Goal: Communication & Community: Ask a question

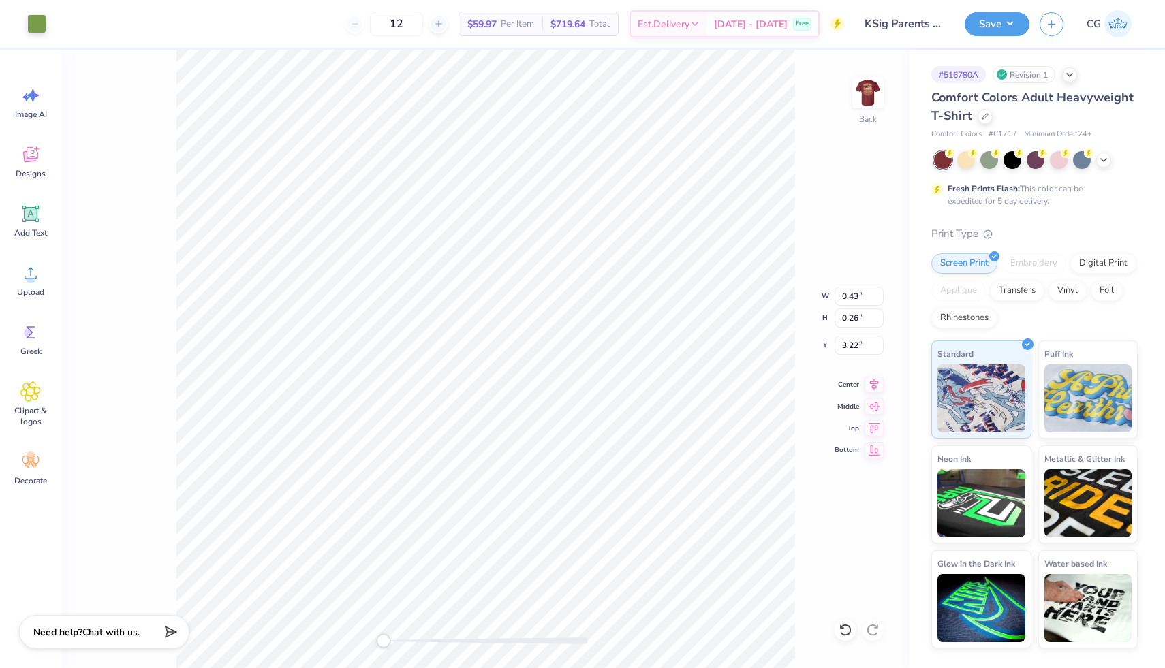
type input "3.27"
type input "1.47"
type input "3.11"
click at [843, 627] on icon at bounding box center [841, 626] width 3 height 3
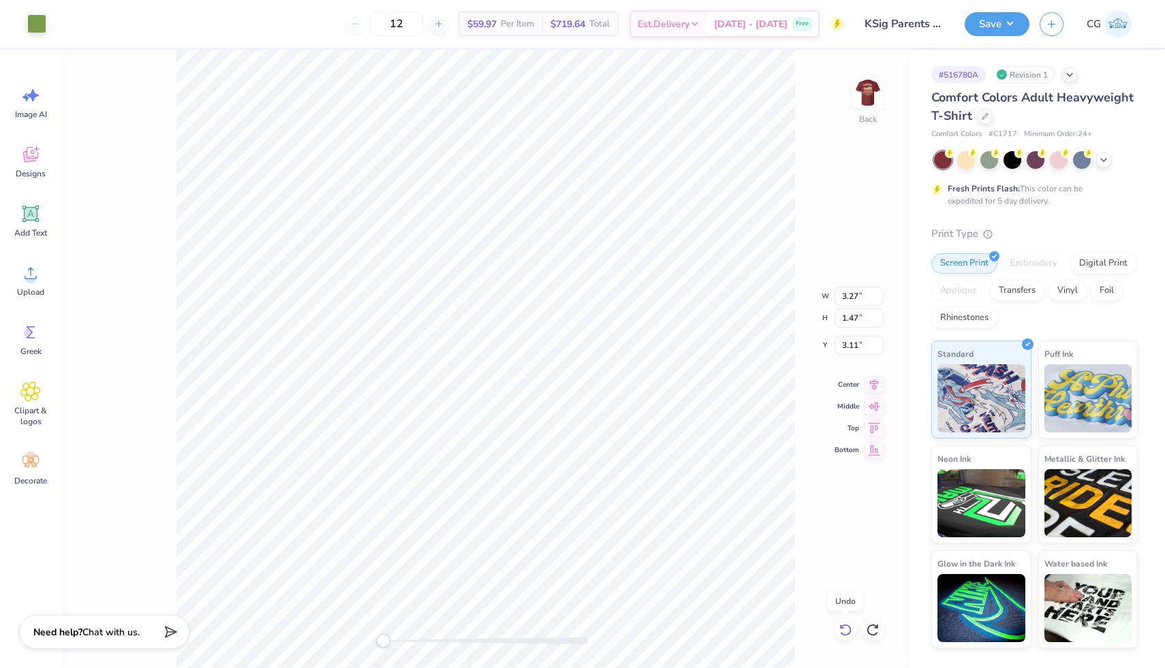
click at [843, 627] on icon at bounding box center [841, 626] width 3 height 3
click at [843, 628] on icon at bounding box center [841, 626] width 3 height 3
type input "1.07"
type input "1.28"
type input "3.22"
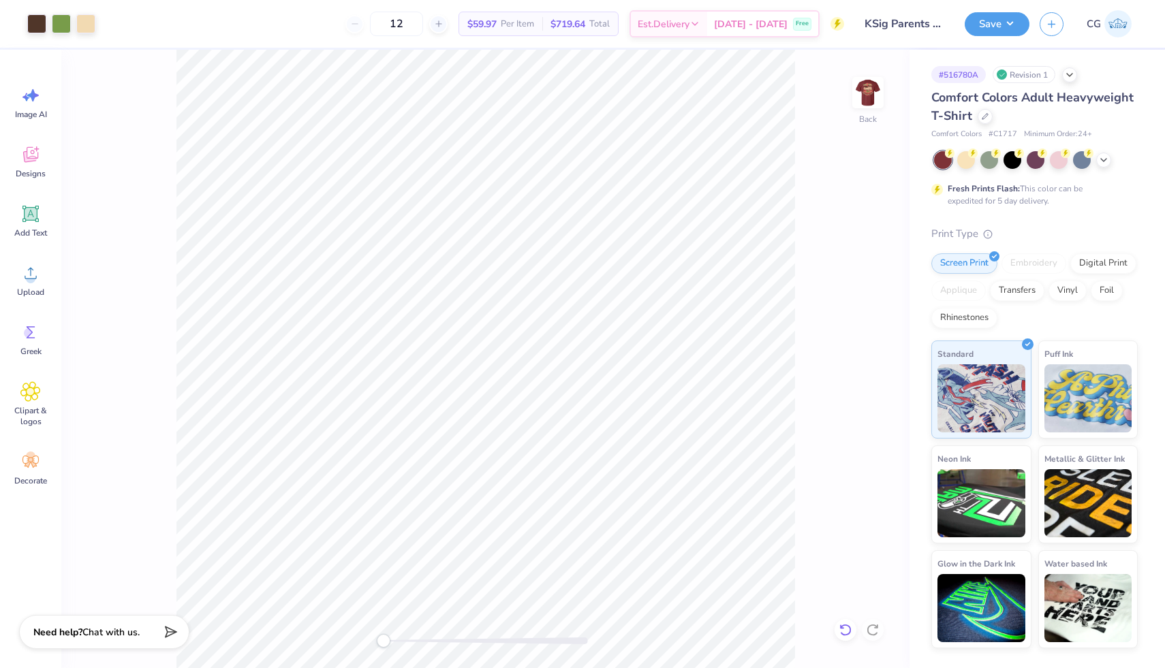
click at [843, 628] on icon at bounding box center [841, 626] width 3 height 3
click at [1107, 163] on icon at bounding box center [1103, 158] width 11 height 11
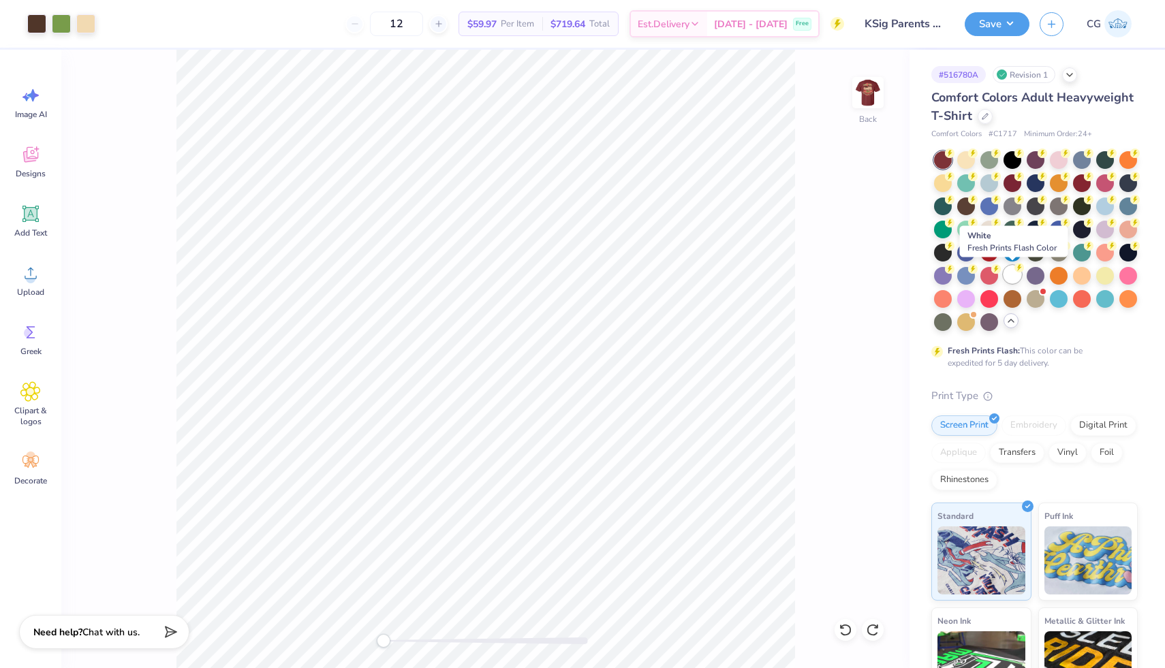
click at [1011, 275] on div at bounding box center [1012, 275] width 18 height 18
drag, startPoint x: 885, startPoint y: 300, endPoint x: 930, endPoint y: 200, distance: 109.1
click at [885, 300] on div "Back" at bounding box center [485, 359] width 848 height 618
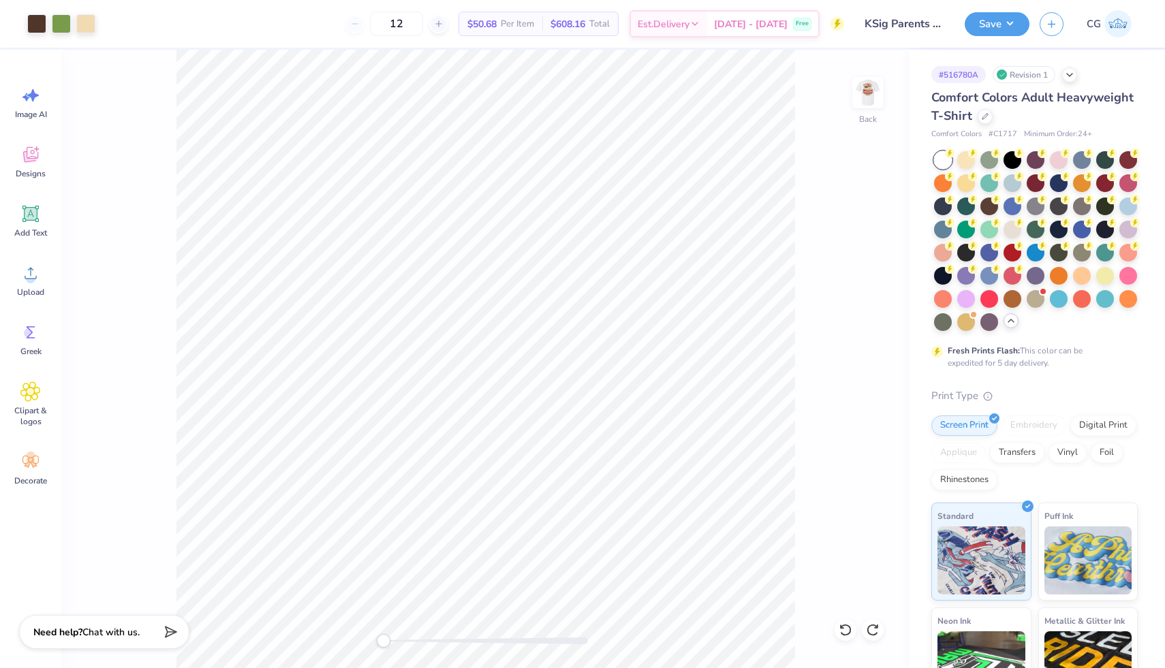
click at [936, 159] on div at bounding box center [943, 160] width 18 height 18
click at [871, 85] on img at bounding box center [867, 92] width 54 height 54
click at [869, 105] on img at bounding box center [867, 92] width 54 height 54
click at [842, 628] on icon at bounding box center [841, 626] width 3 height 3
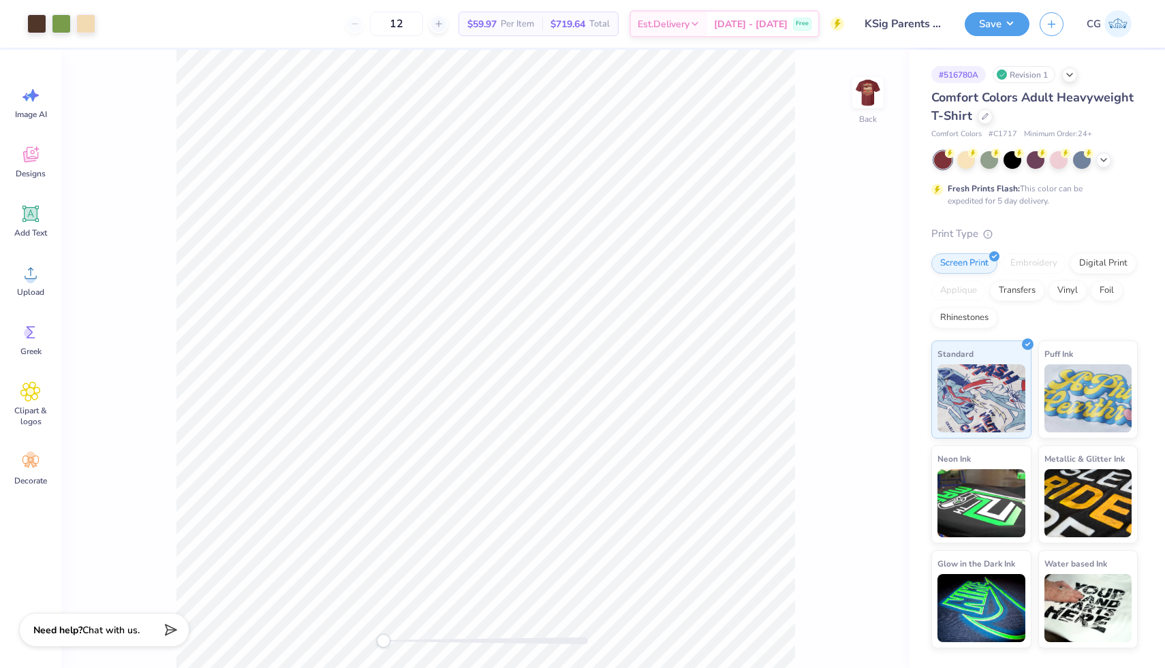
click at [131, 638] on div "Need help? Chat with us." at bounding box center [104, 630] width 170 height 34
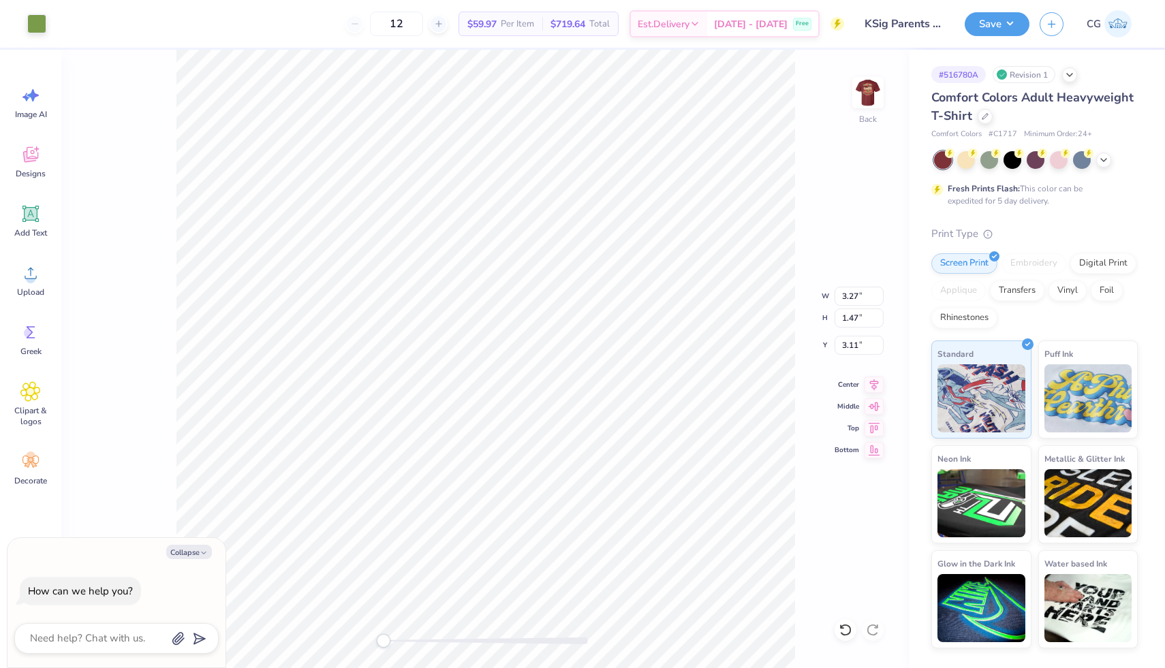
type textarea "x"
click at [133, 640] on textarea at bounding box center [98, 638] width 138 height 18
type textarea "I"
type textarea "x"
type textarea "I"
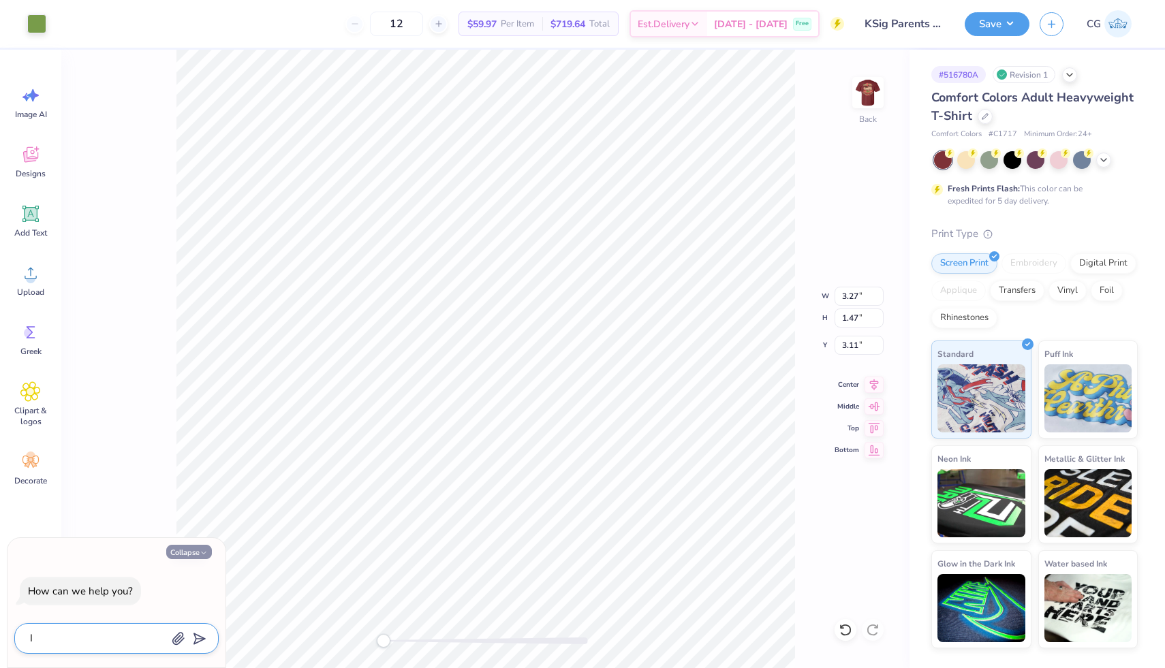
type textarea "x"
type textarea "I n"
type textarea "x"
type textarea "I ne"
type textarea "x"
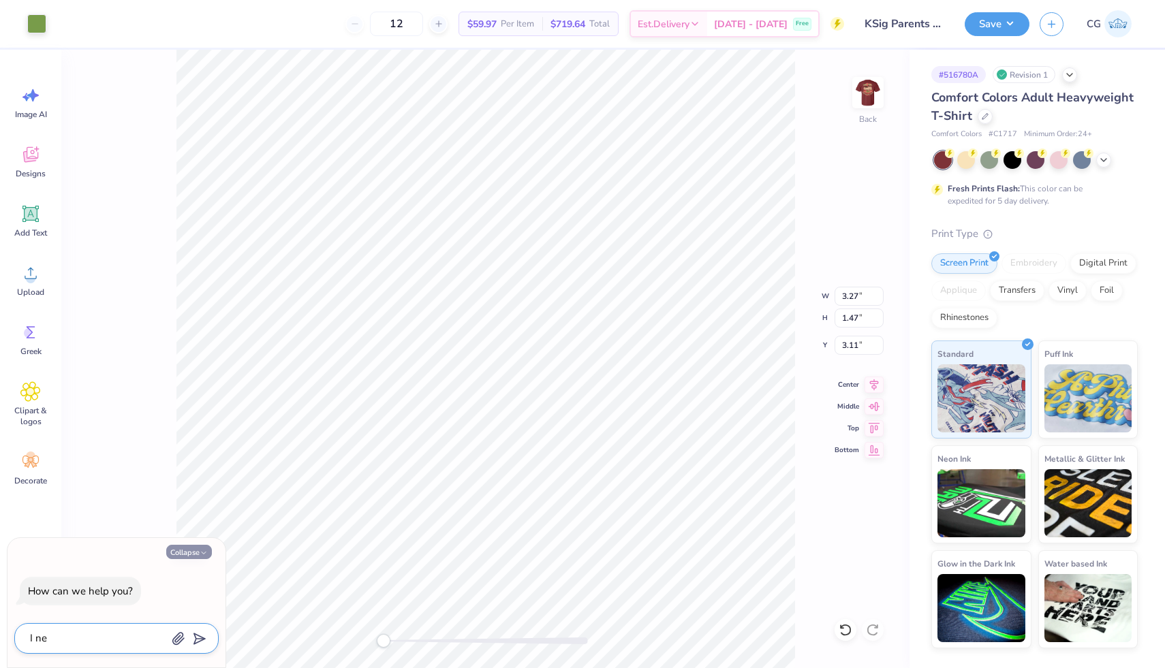
type textarea "I nee"
type textarea "x"
type textarea "I need"
type textarea "x"
type textarea "I need"
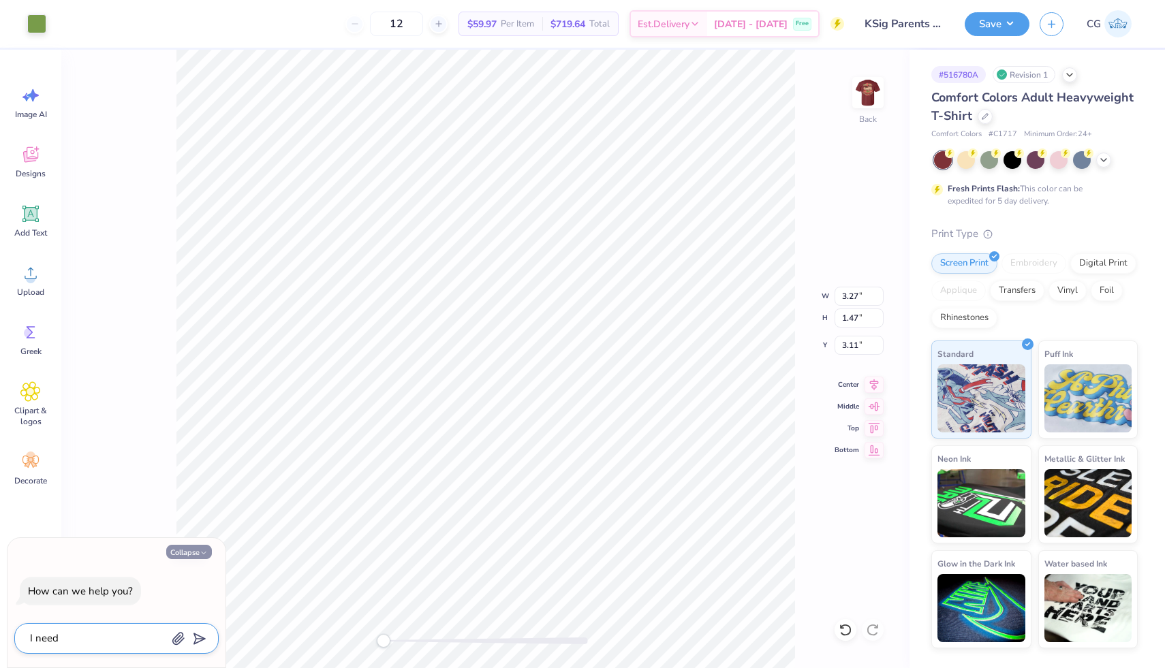
type textarea "x"
type textarea "I need K"
type textarea "x"
type textarea "I need KS"
type textarea "x"
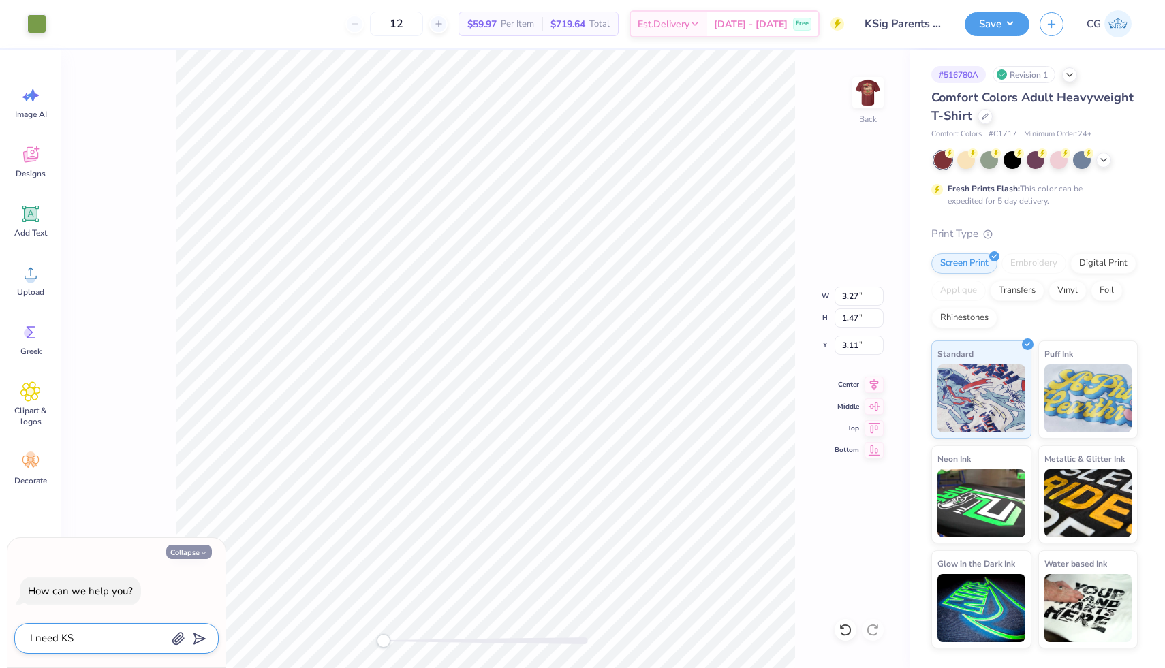
type textarea "I need KSI"
type textarea "x"
type textarea "I need KSIg"
type textarea "x"
type textarea "I need KSIg"
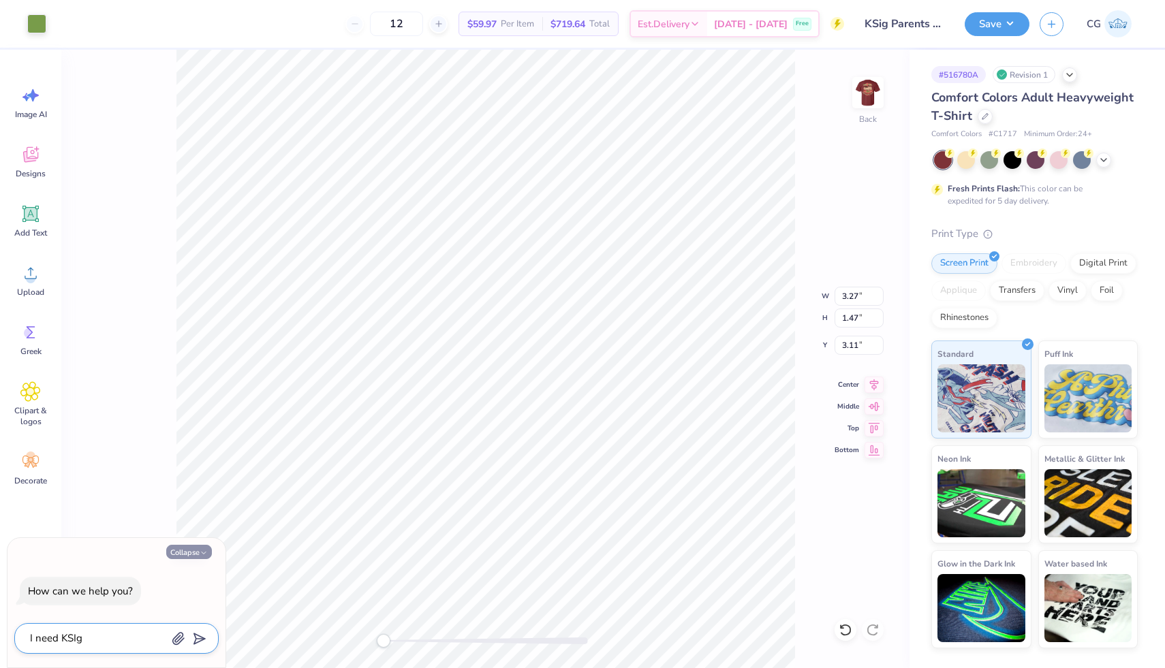
type textarea "x"
type textarea "I need KSIg"
type textarea "x"
type textarea "I need KSI"
type textarea "x"
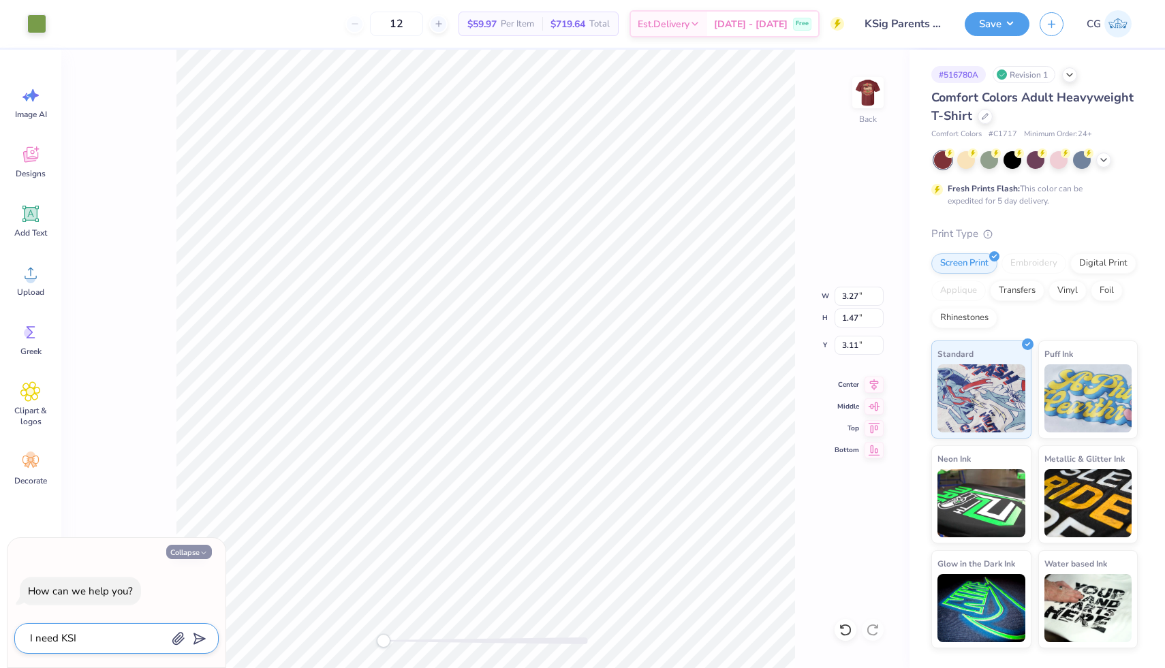
type textarea "I need KSIG"
type textarea "x"
type textarea "I need KSIG"
type textarea "x"
type textarea "I need KSIG t"
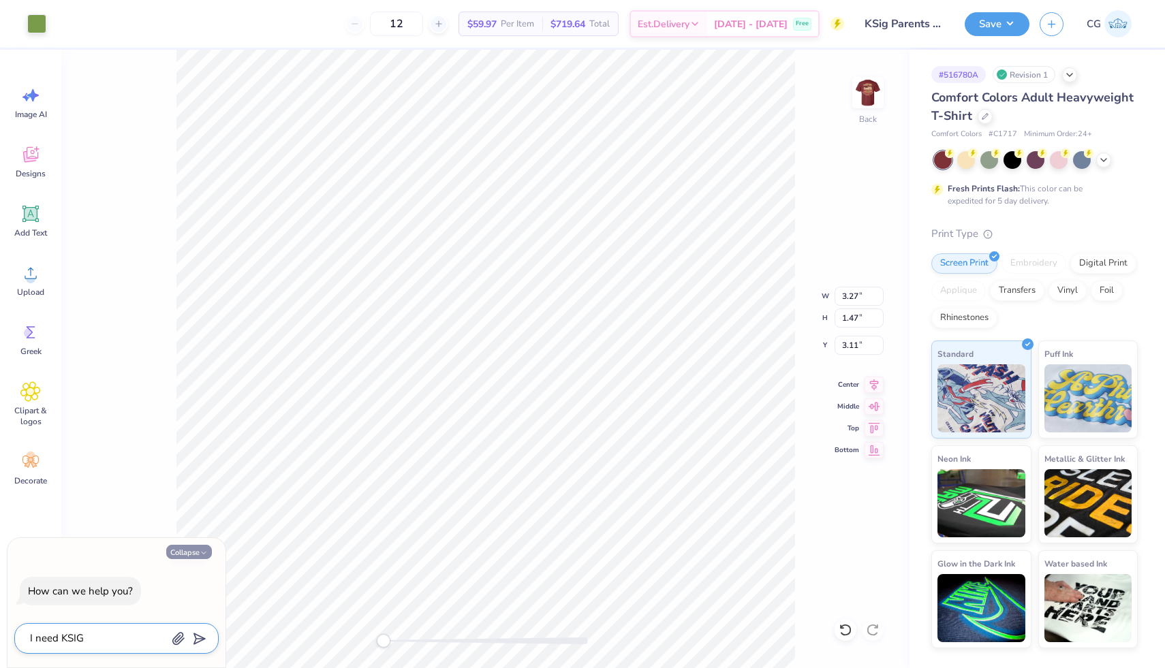
type textarea "x"
type textarea "I need KSIG to"
type textarea "x"
type textarea "I need KSIG to"
type textarea "x"
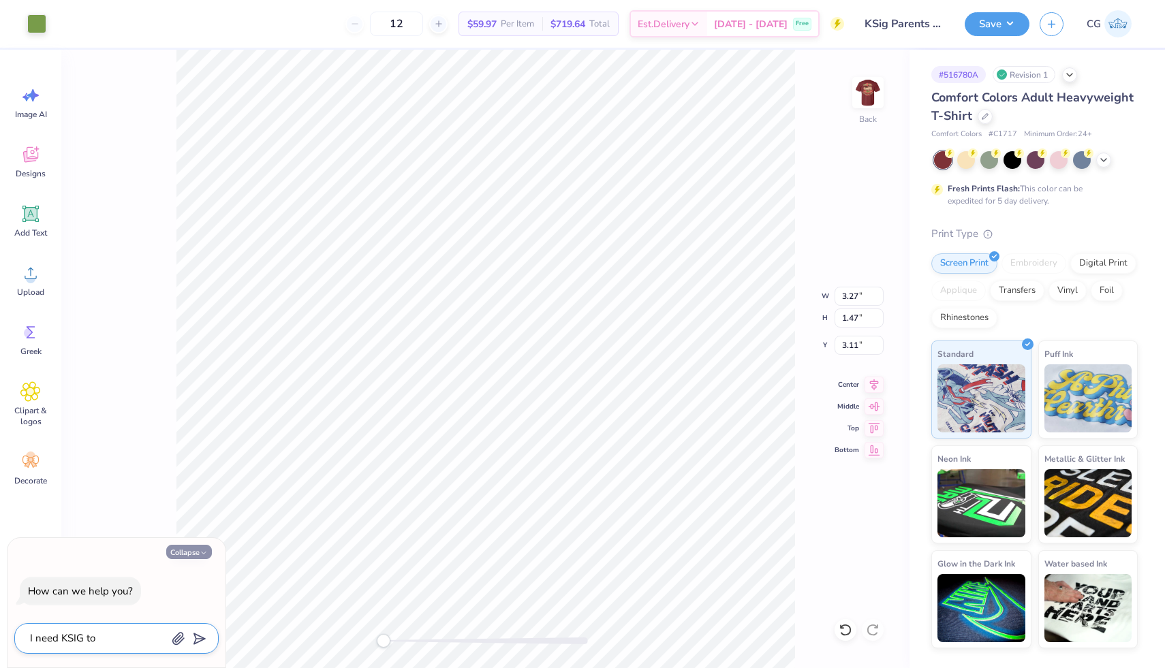
type textarea "I need KSIG to b"
type textarea "x"
type textarea "I need KSIG to be"
type textarea "x"
type textarea "I need KSIG to be"
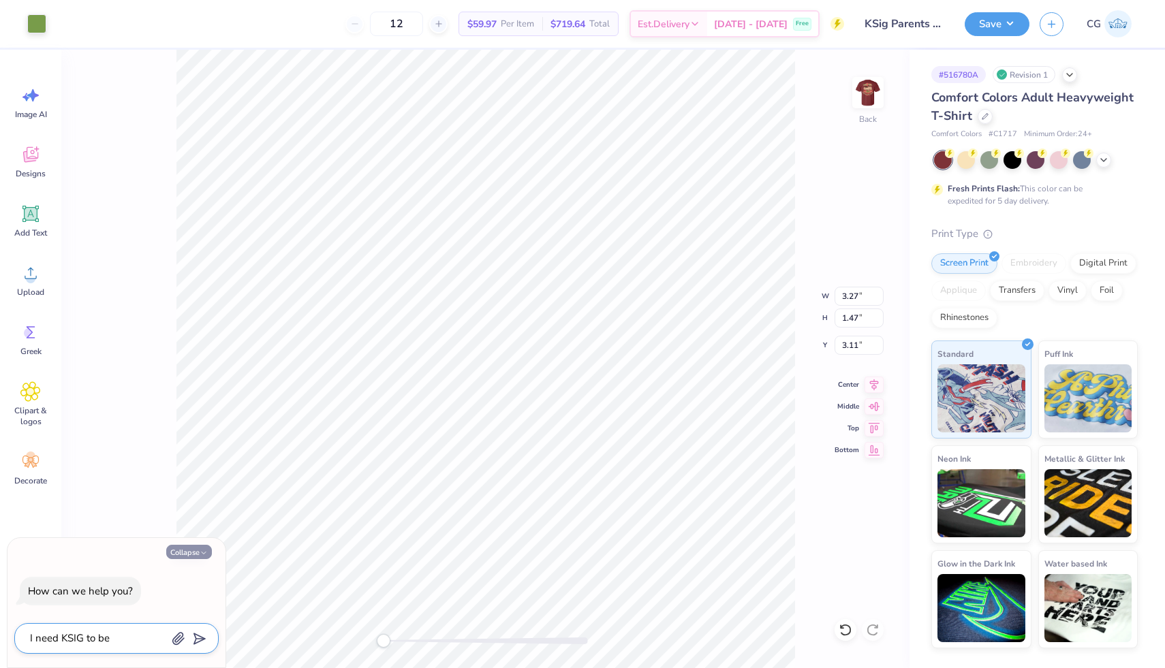
type textarea "x"
type textarea "I need KSIG to be c"
type textarea "x"
type textarea "I need KSIG to be ch"
type textarea "x"
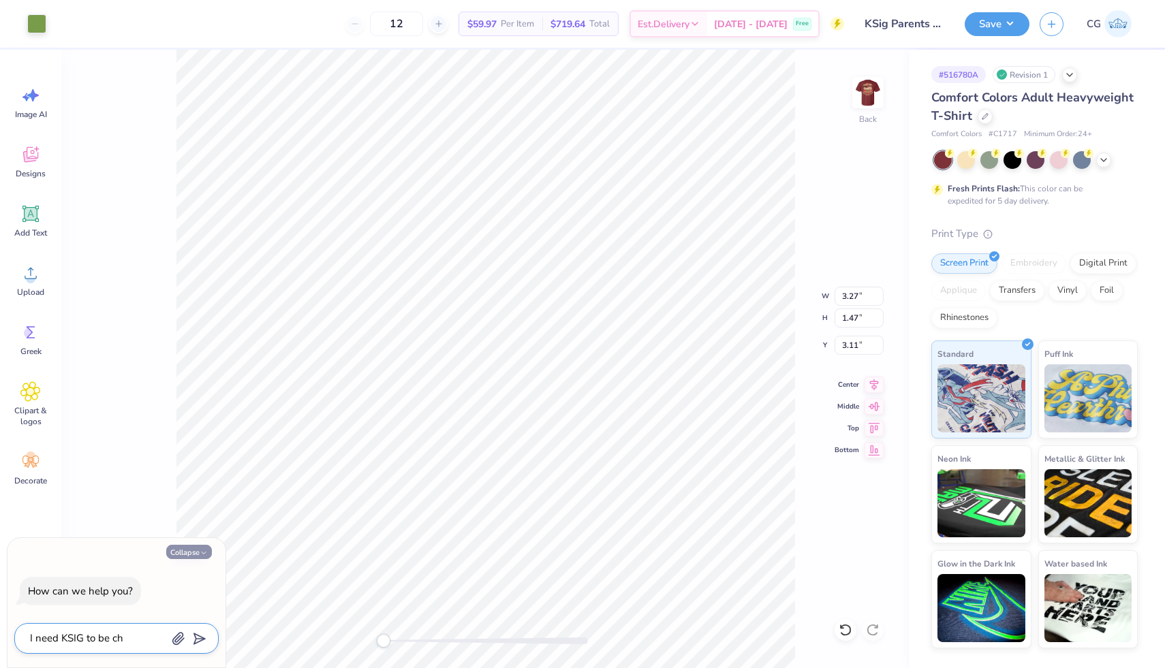
type textarea "I need KSIG to be cha"
type textarea "x"
type textarea "I need KSIG to be chan"
type textarea "x"
type textarea "I need KSIG to be chang"
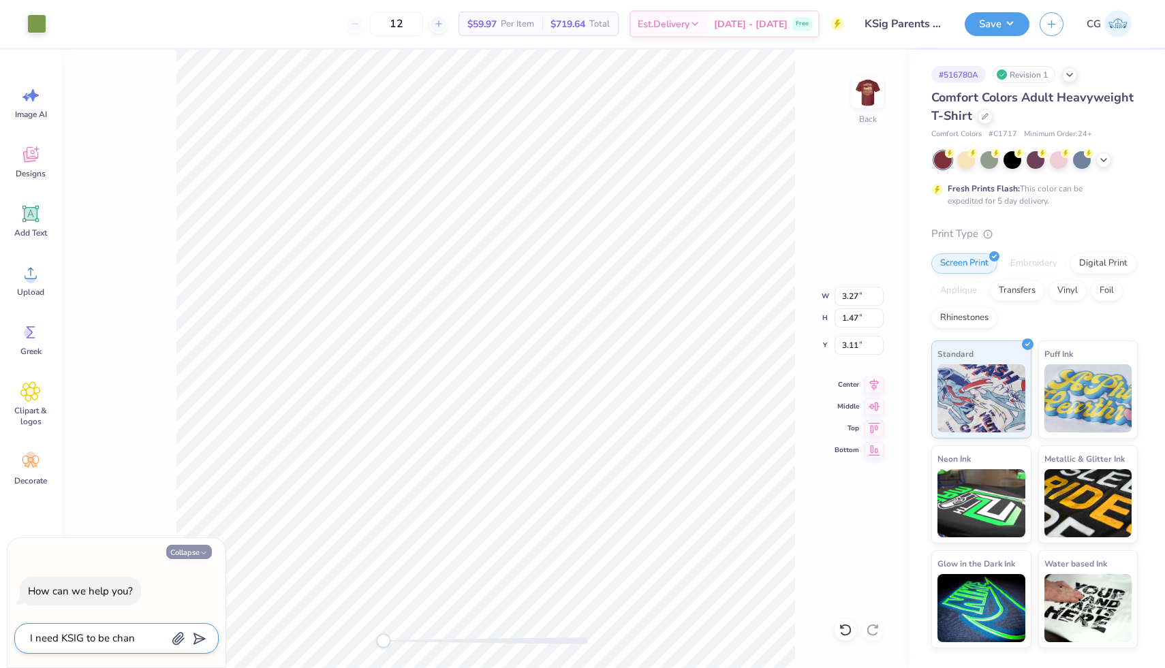
type textarea "x"
type textarea "I need KSIG to be change"
type textarea "x"
type textarea "I need KSIG to be changed"
type textarea "x"
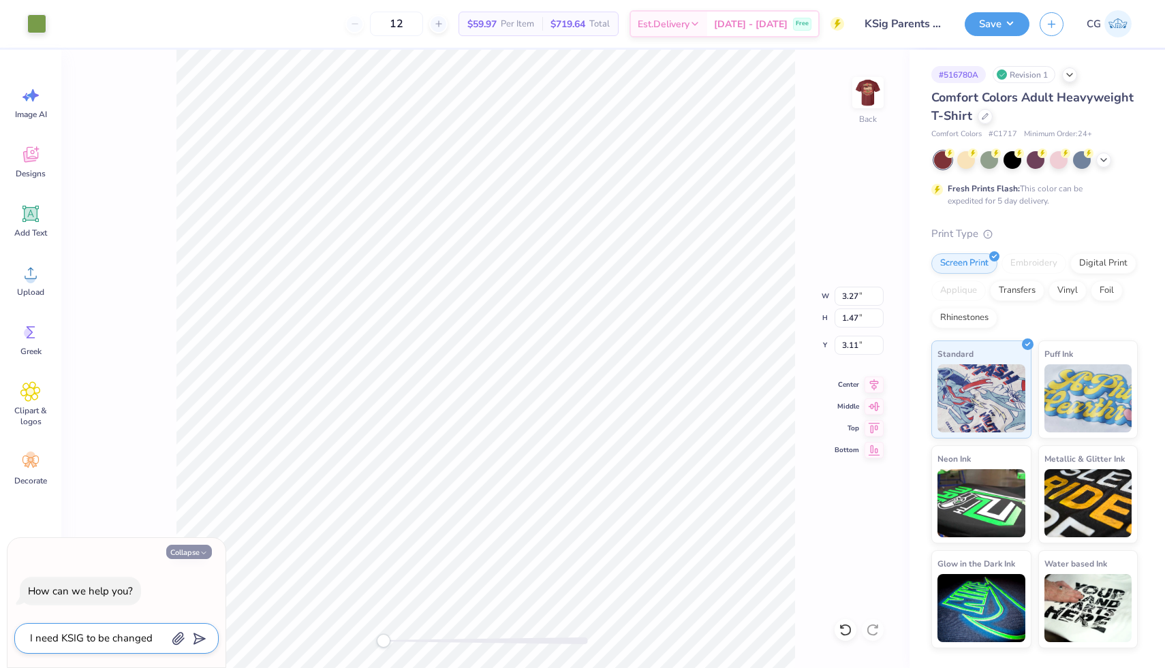
type textarea "I need KSIG to be changed"
type textarea "x"
type textarea "I need KSIG to be changed t"
type textarea "x"
type textarea "I need KSIG to be changed to"
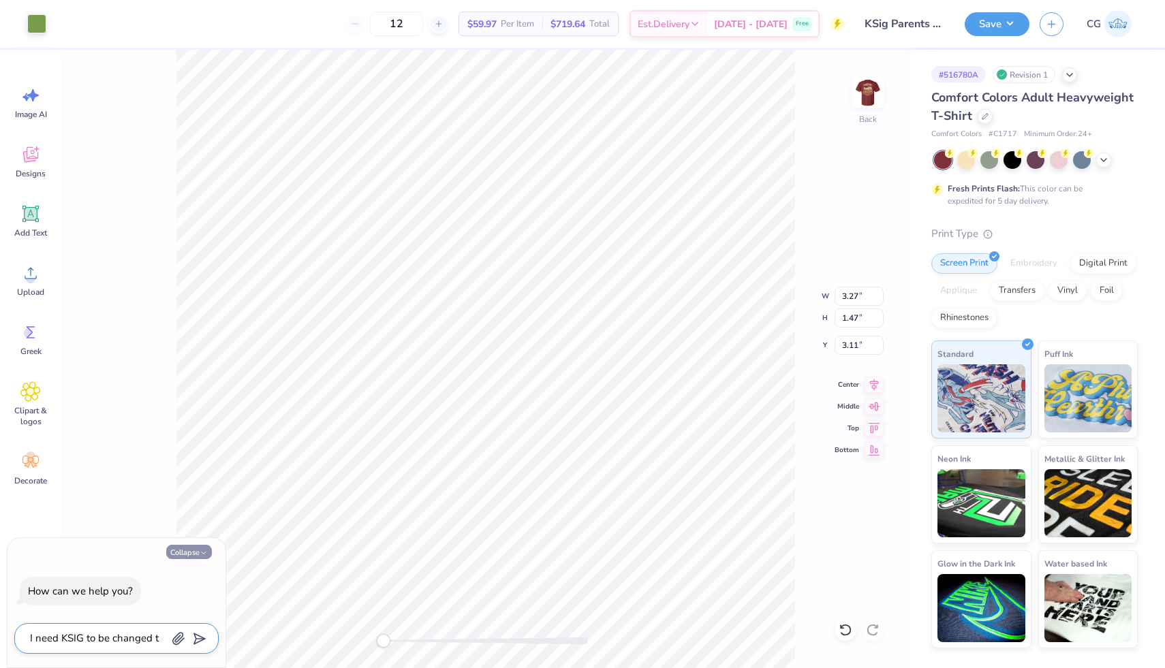
type textarea "x"
type textarea "I need KSIG to be changed to"
type textarea "x"
paste textarea "ΚΣ"
type textarea "I need KSIG to be changed to ΚΣ"
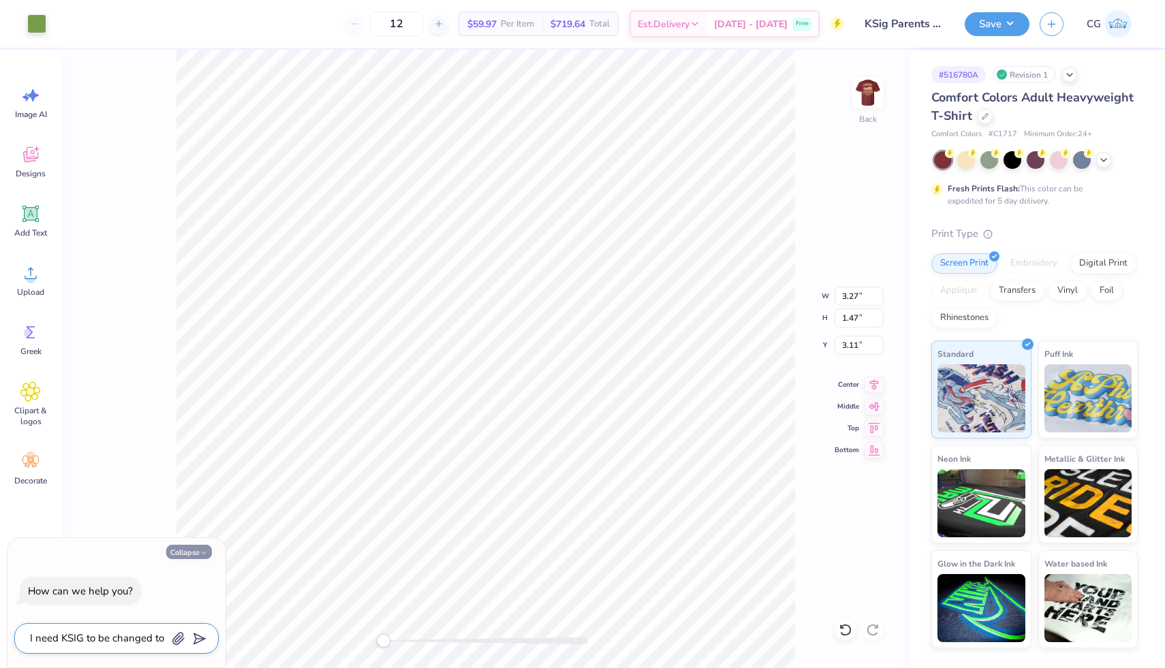
type textarea "x"
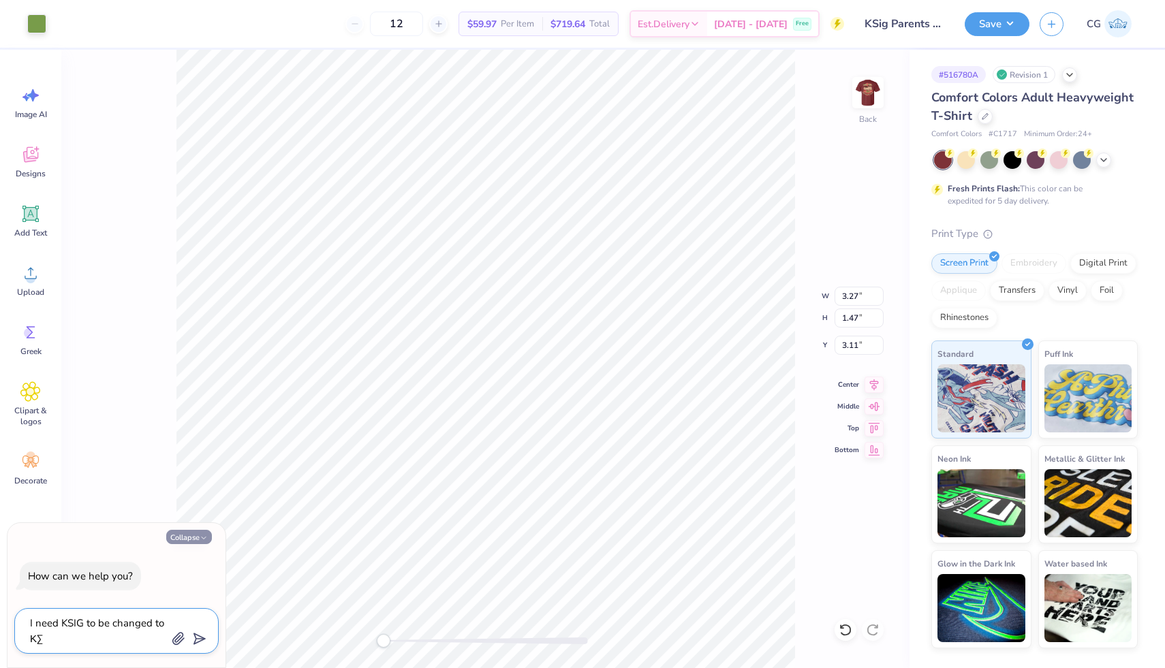
type textarea "I need KSIG to be changed to ΚΣ"
type textarea "x"
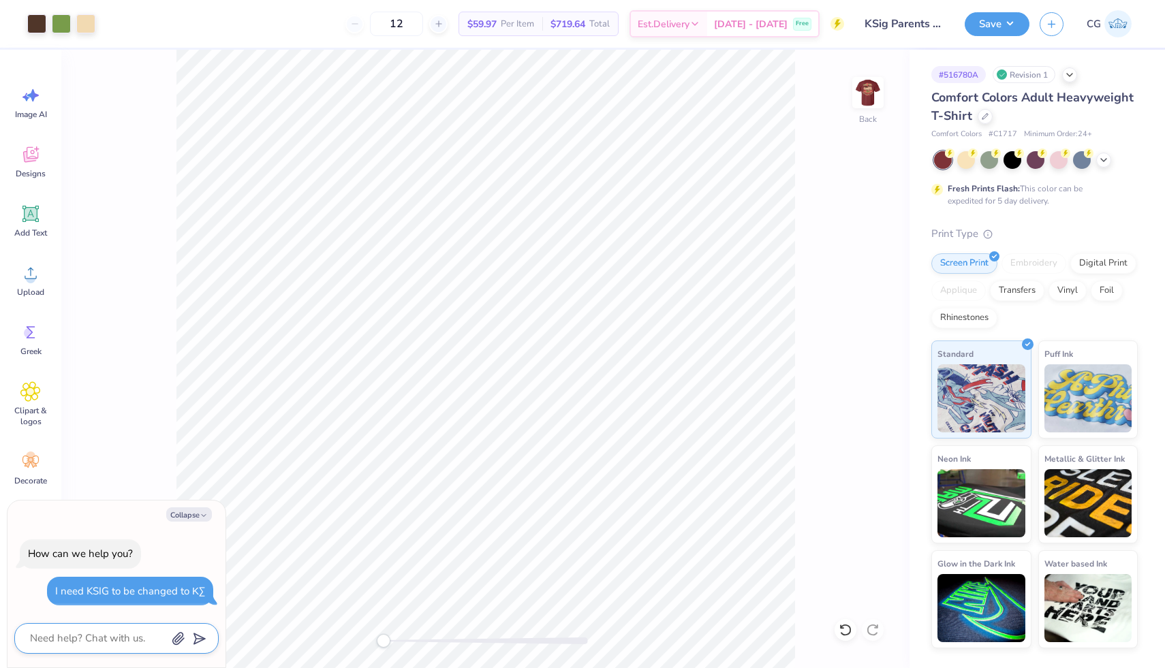
click at [99, 637] on textarea at bounding box center [98, 638] width 138 height 18
click at [127, 528] on div "Collapse How can we help you? I need KSIG to be changed to ΚΣ" at bounding box center [116, 584] width 218 height 167
click at [862, 92] on img at bounding box center [867, 92] width 54 height 54
click at [59, 22] on div at bounding box center [61, 22] width 19 height 19
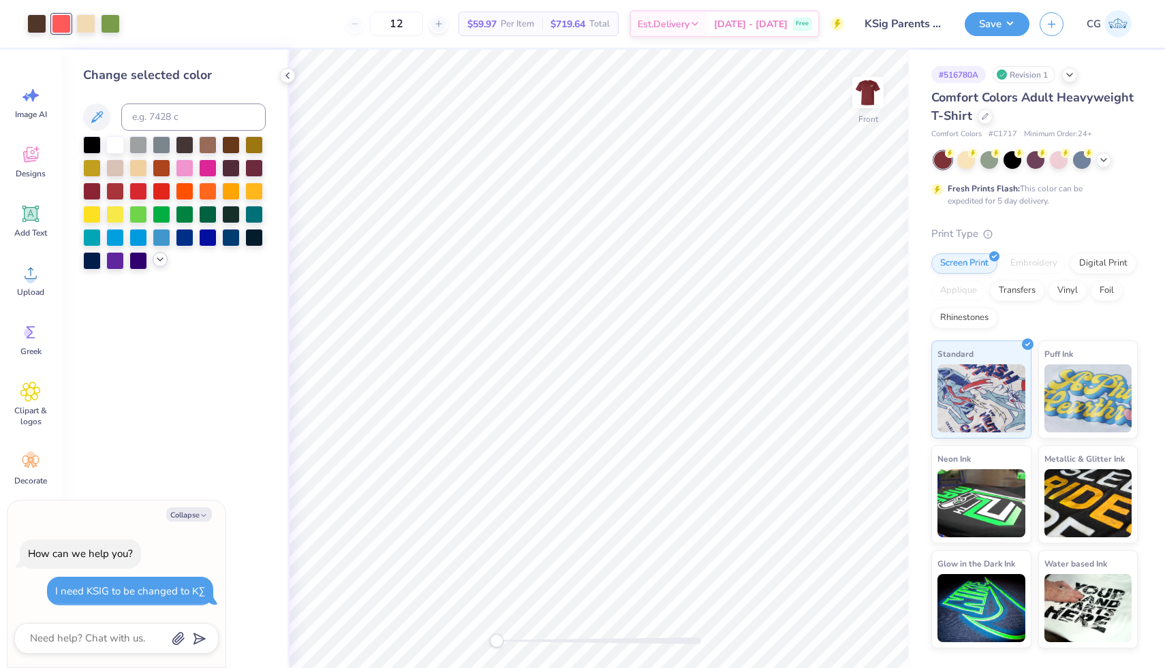
click at [159, 266] on div at bounding box center [160, 259] width 15 height 15
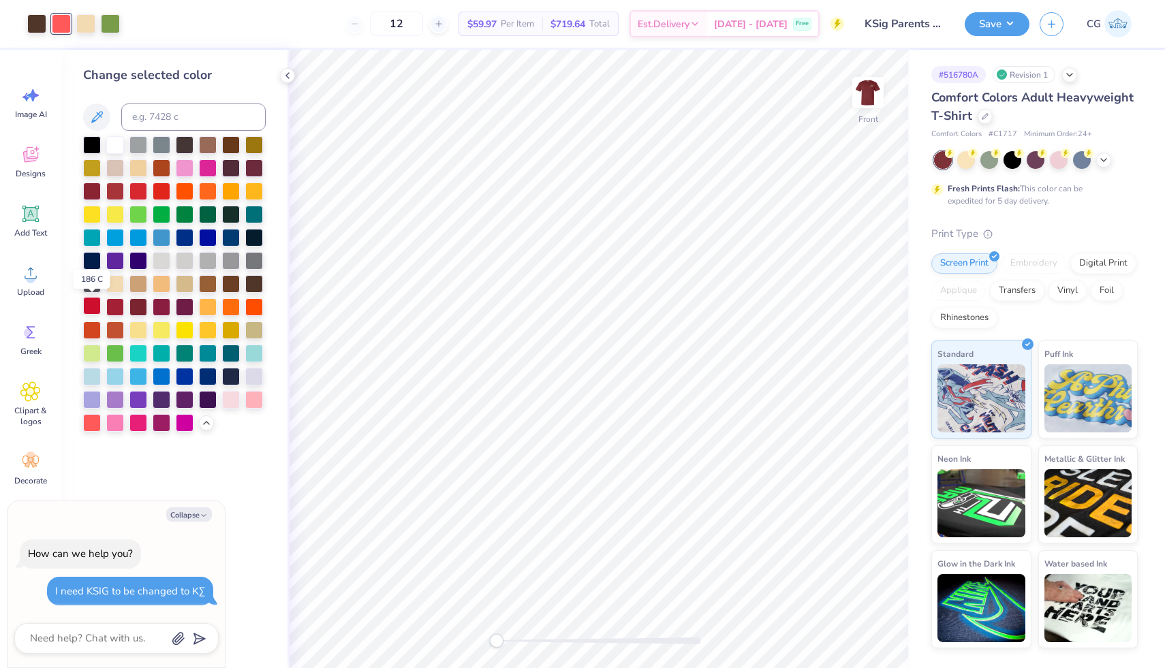
click at [89, 301] on div at bounding box center [92, 306] width 18 height 18
click at [847, 629] on icon at bounding box center [845, 630] width 14 height 14
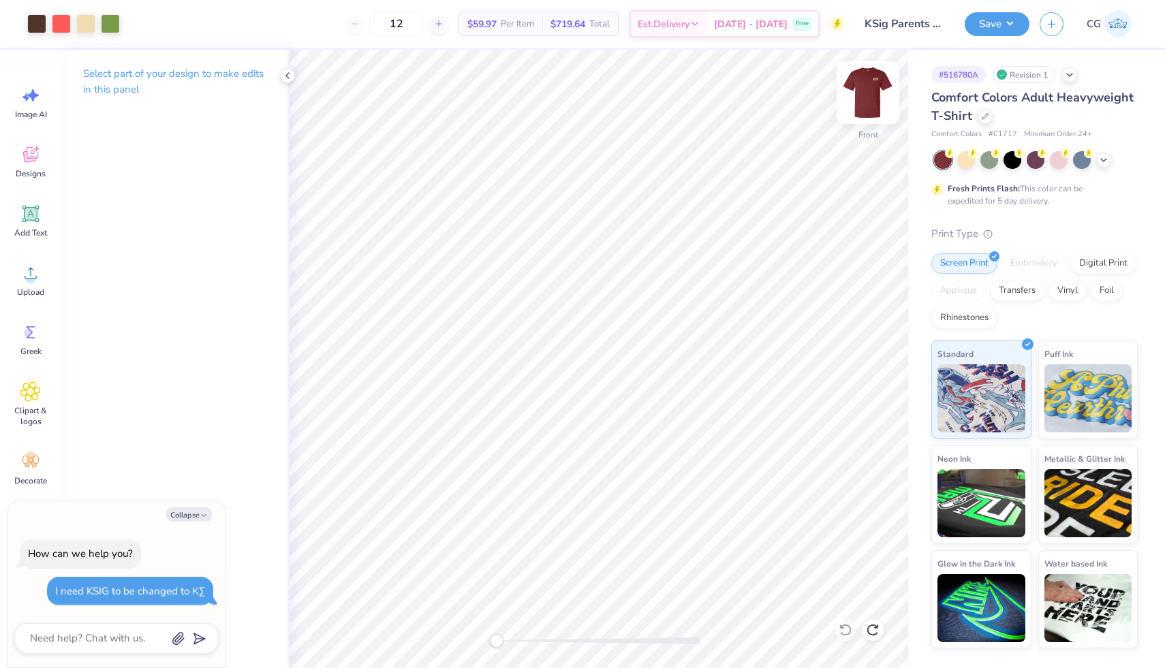
click at [860, 97] on img at bounding box center [867, 92] width 54 height 54
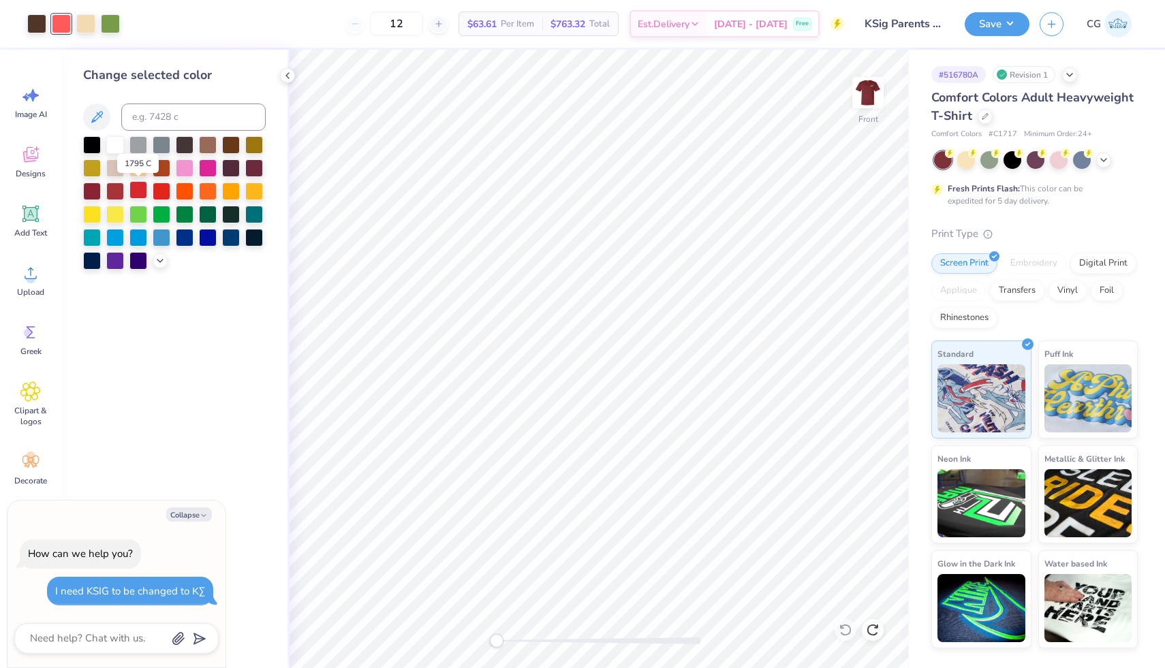
click at [140, 187] on div at bounding box center [138, 190] width 18 height 18
click at [1103, 155] on icon at bounding box center [1103, 158] width 11 height 11
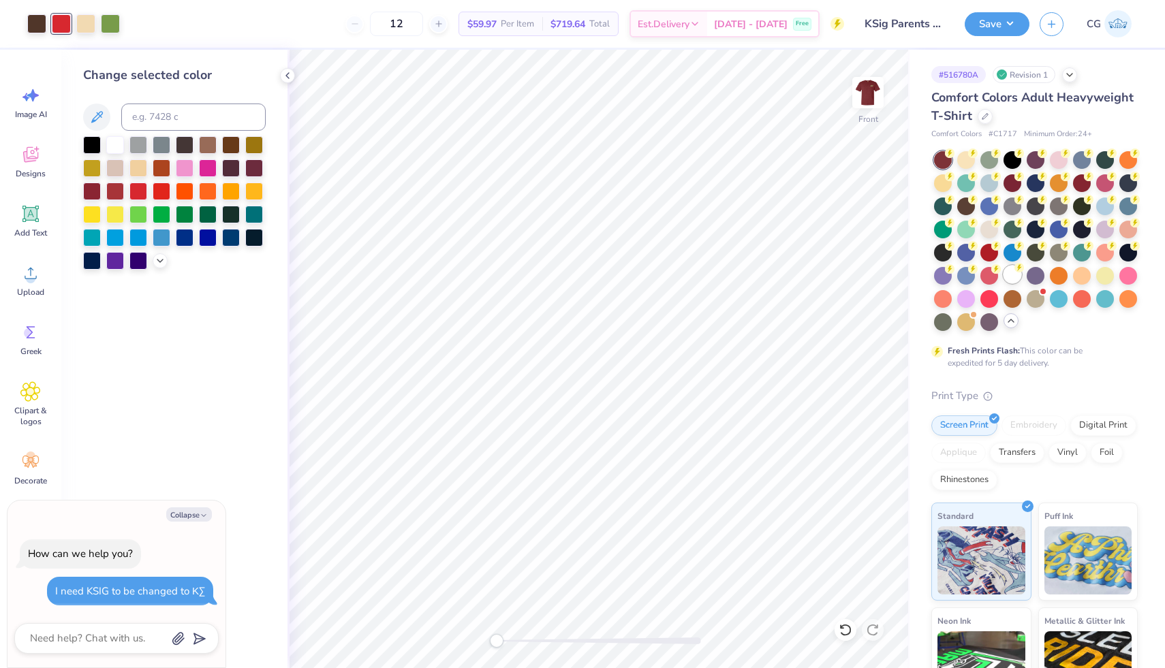
click at [1016, 268] on circle at bounding box center [1019, 268] width 10 height 10
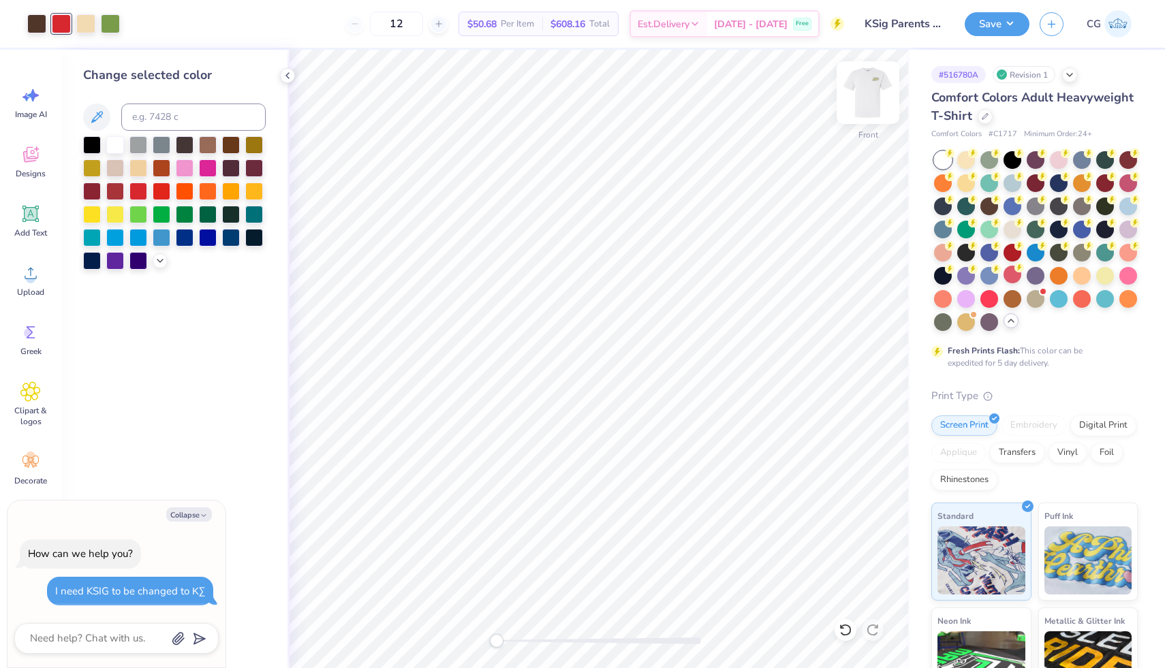
click at [872, 96] on img at bounding box center [867, 92] width 54 height 54
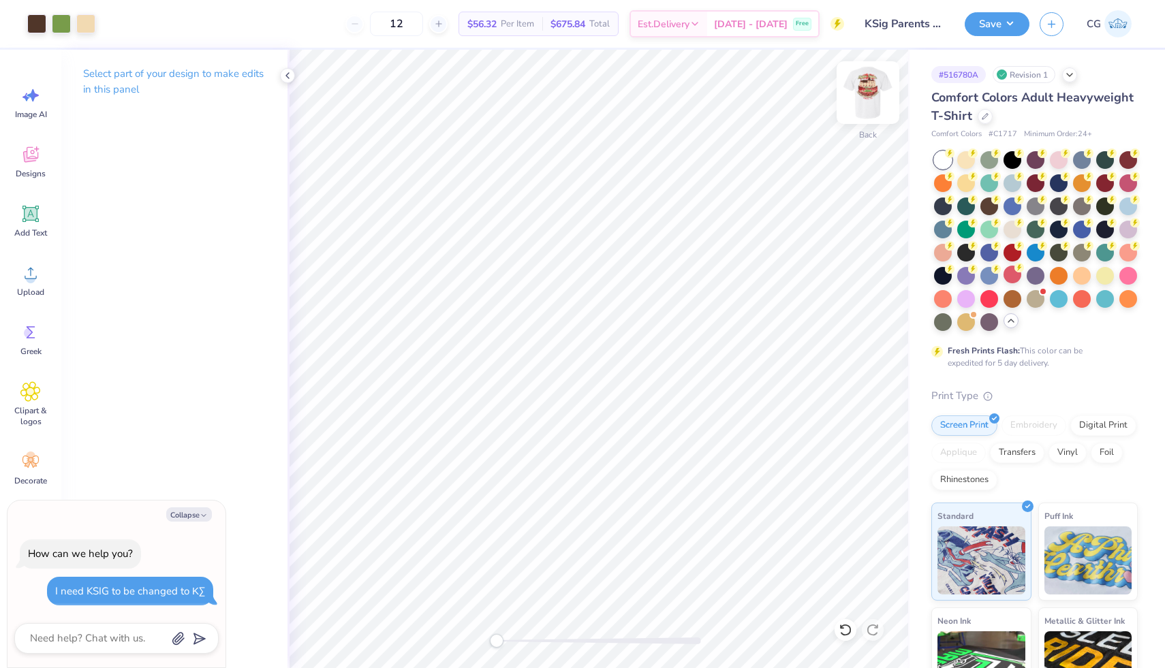
drag, startPoint x: 872, startPoint y: 96, endPoint x: 870, endPoint y: 82, distance: 13.7
click at [870, 82] on img at bounding box center [867, 92] width 54 height 54
type textarea "x"
click at [422, 27] on input "12" at bounding box center [396, 24] width 53 height 25
type input "1"
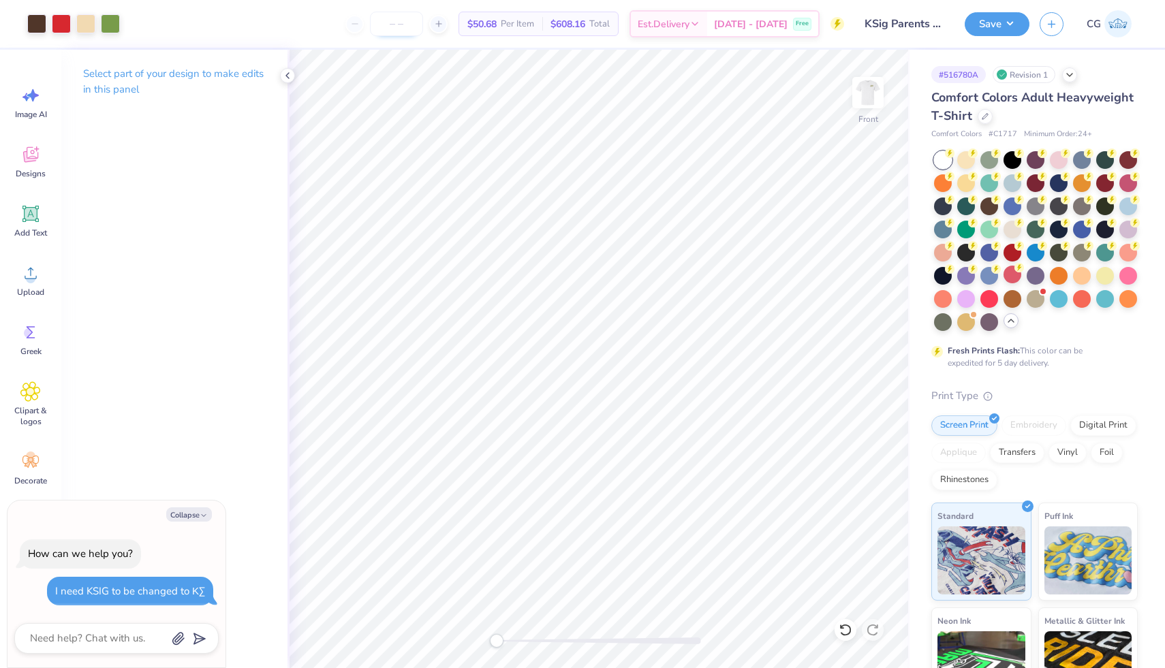
type textarea "x"
type input "50"
type textarea "x"
type input "50"
click at [861, 96] on img at bounding box center [867, 92] width 54 height 54
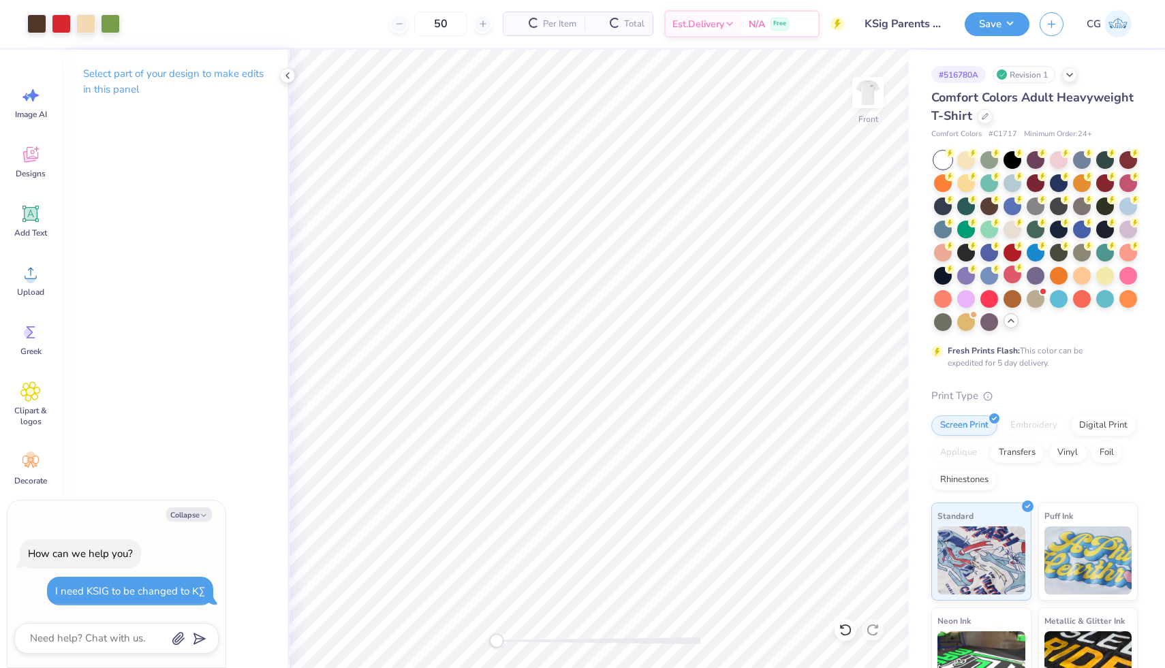
type textarea "x"
